Goal: Information Seeking & Learning: Learn about a topic

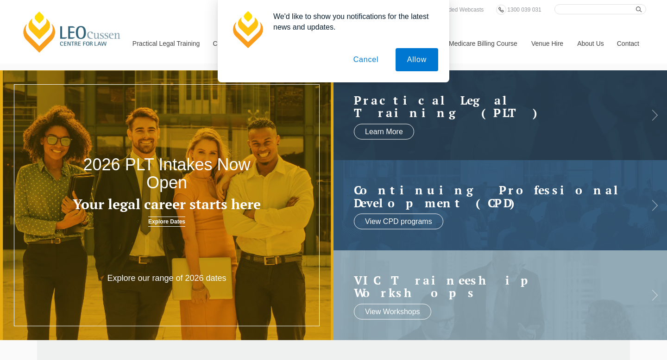
click at [368, 60] on button "Cancel" at bounding box center [366, 59] width 49 height 23
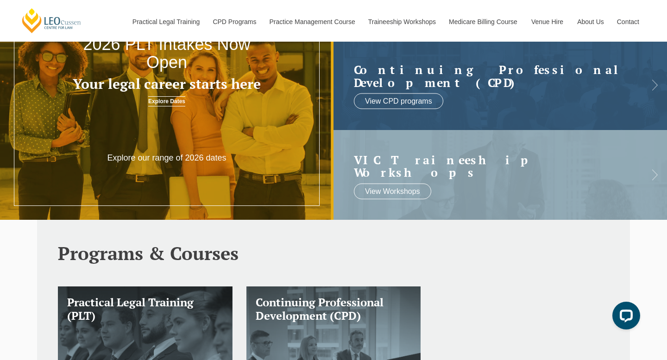
scroll to position [116, 0]
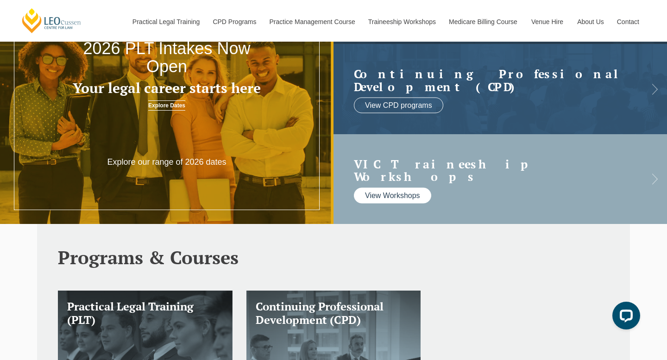
click at [409, 191] on link "View Workshops" at bounding box center [392, 196] width 77 height 16
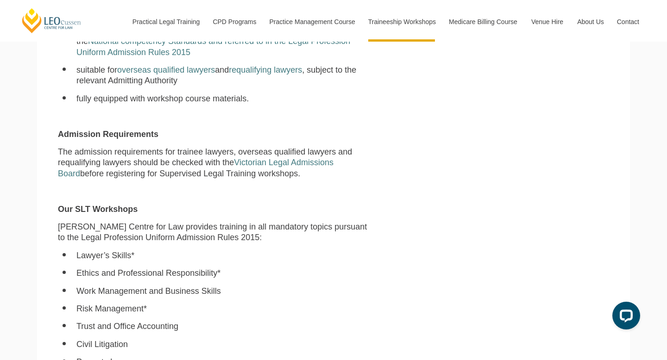
scroll to position [469, 0]
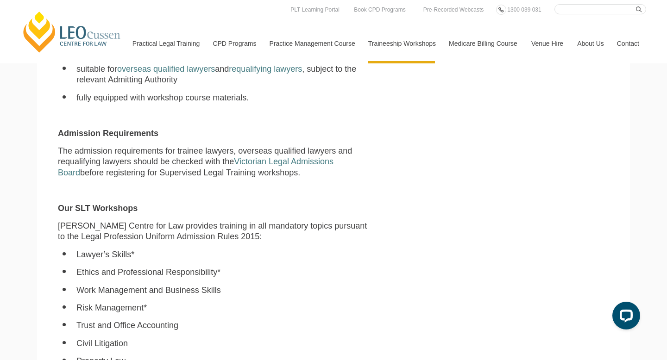
click at [317, 221] on p "[PERSON_NAME] Centre for Law provides training in all mandatory topics pursuant…" at bounding box center [216, 232] width 316 height 22
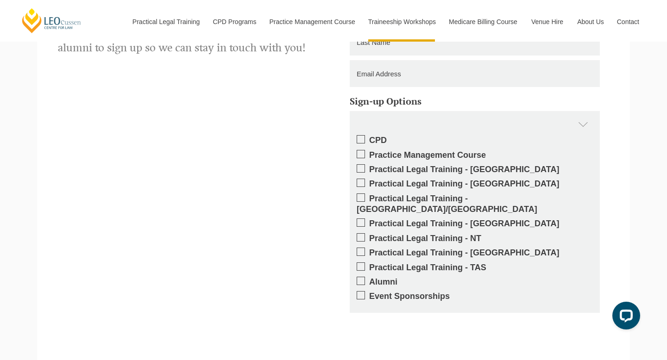
scroll to position [1205, 0]
